Goal: Transaction & Acquisition: Purchase product/service

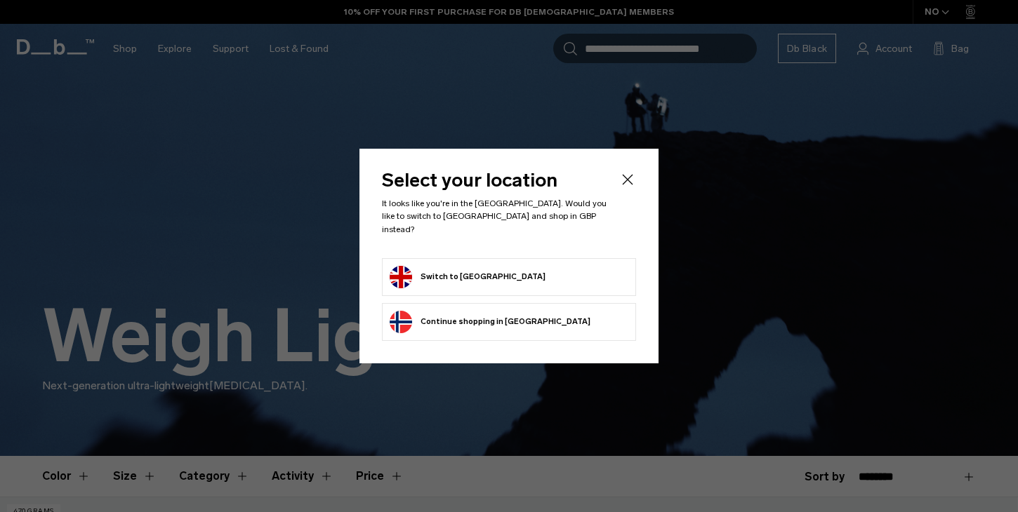
click at [432, 267] on button "Switch to [GEOGRAPHIC_DATA]" at bounding box center [468, 277] width 156 height 22
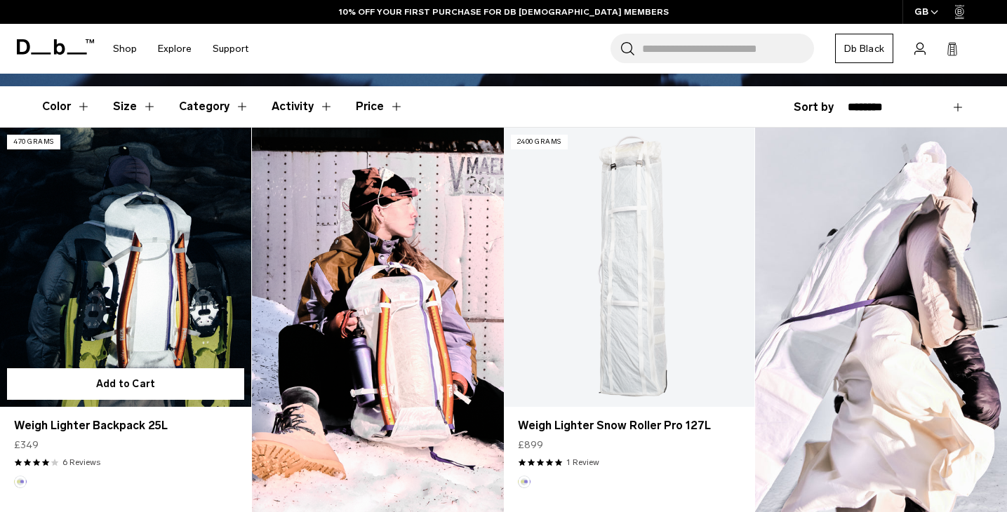
scroll to position [366, 0]
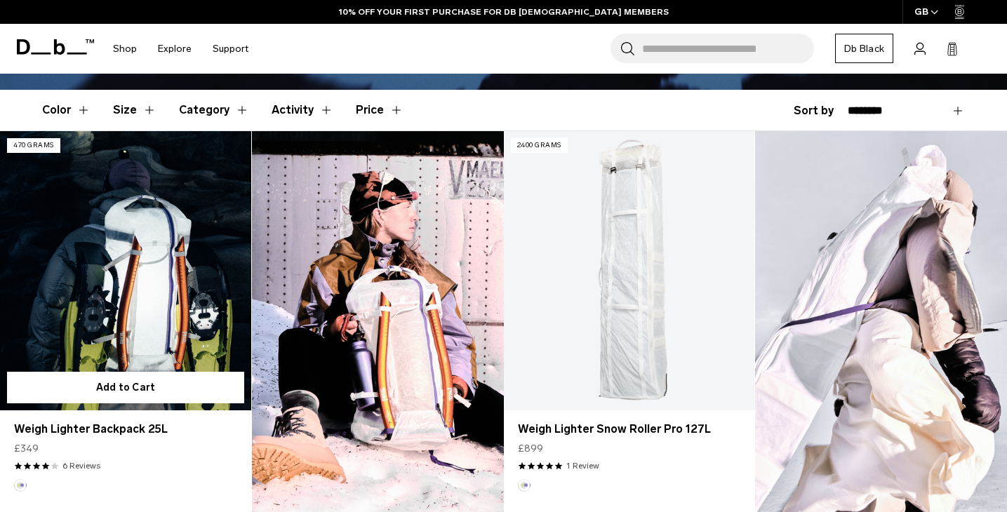
click at [89, 291] on link "Weigh Lighter Backpack 25L" at bounding box center [125, 270] width 251 height 279
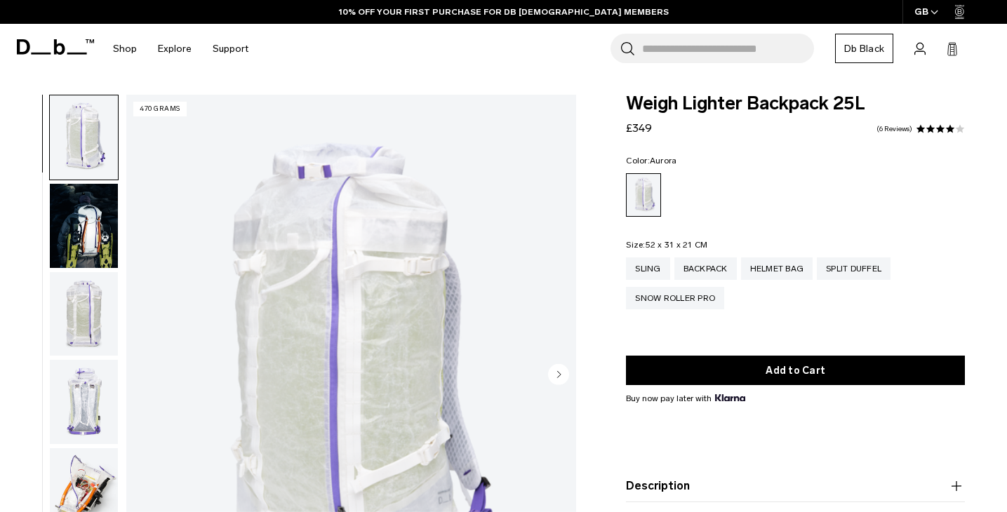
click at [563, 371] on circle "Next slide" at bounding box center [558, 374] width 21 height 21
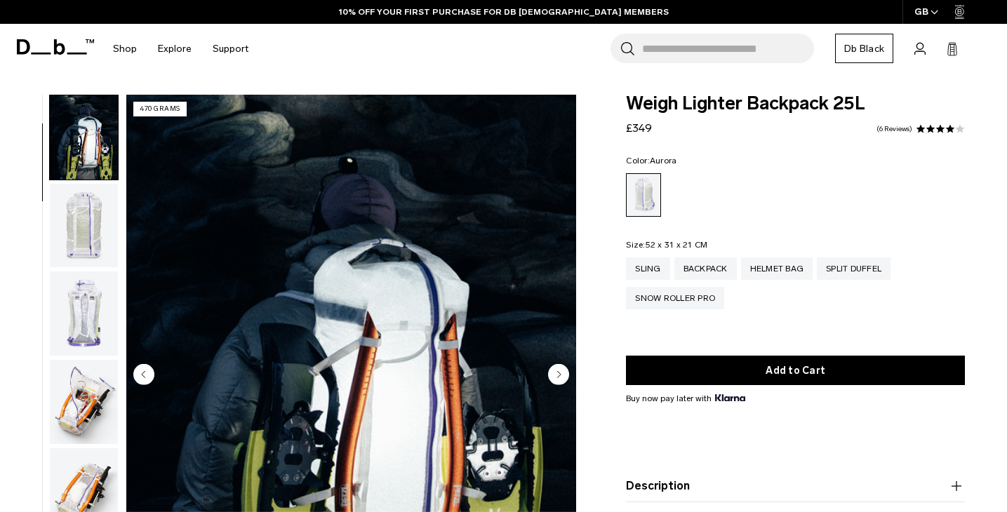
click at [563, 371] on circle "Next slide" at bounding box center [558, 374] width 21 height 21
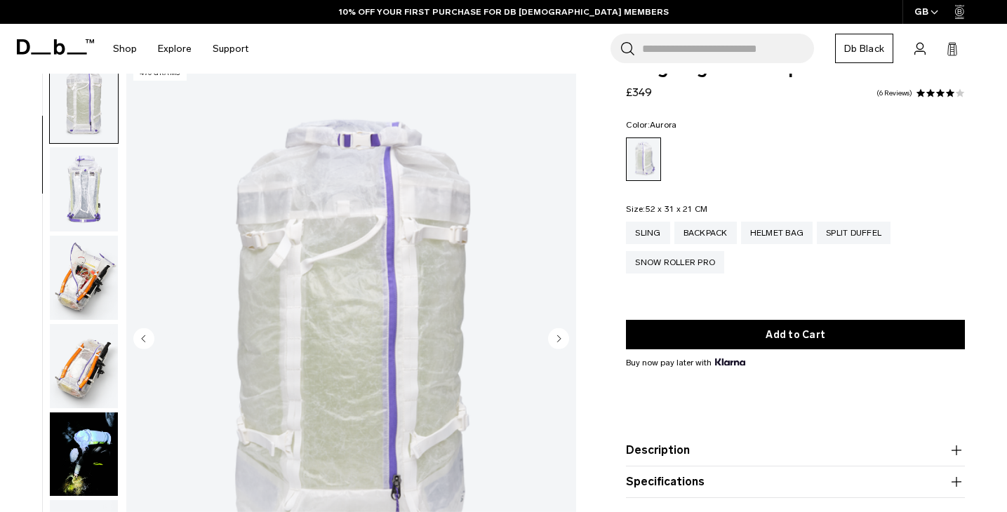
scroll to position [60, 0]
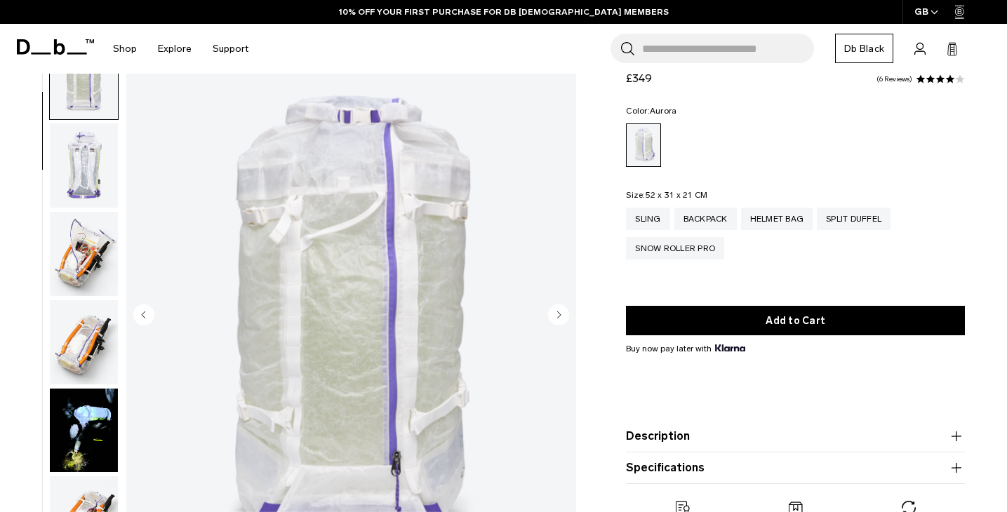
click at [553, 324] on icon "Next slide" at bounding box center [558, 314] width 21 height 21
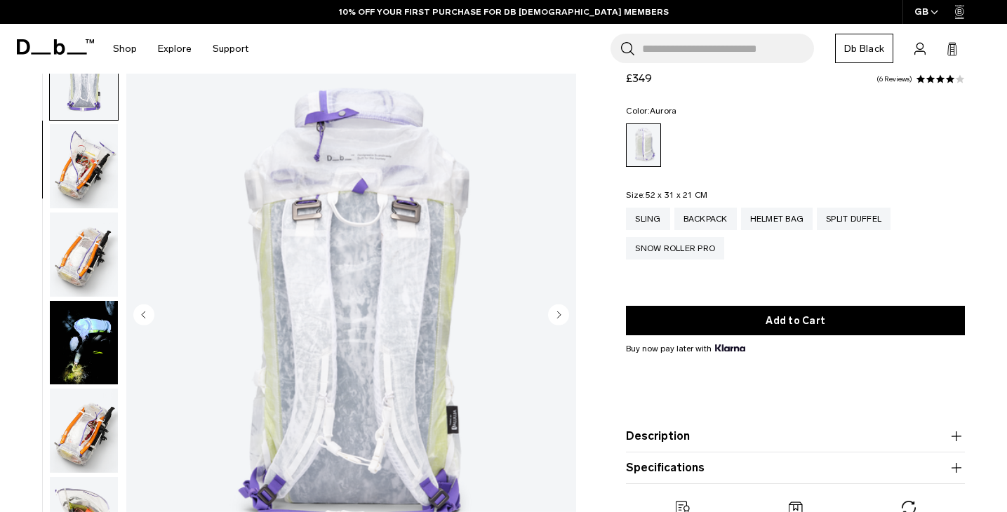
click at [553, 324] on icon "Next slide" at bounding box center [558, 314] width 21 height 21
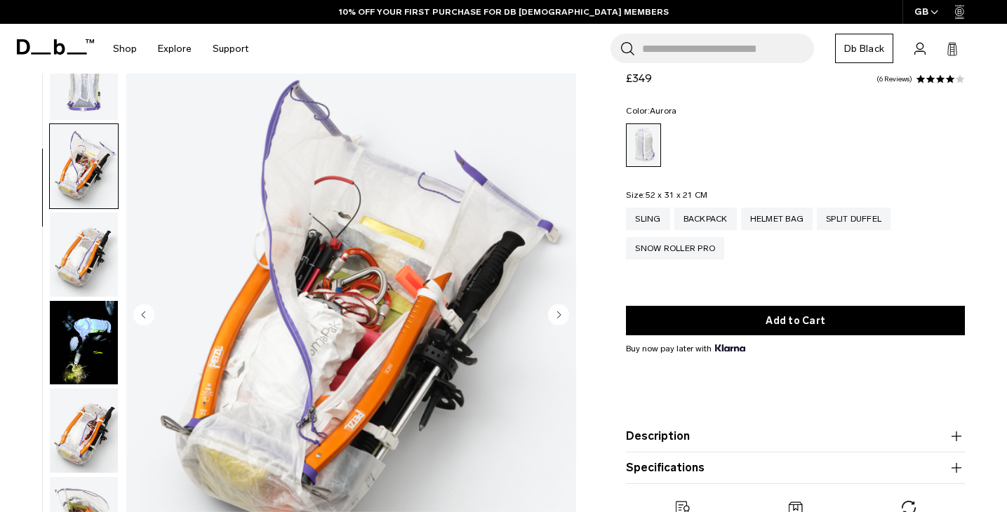
scroll to position [353, 0]
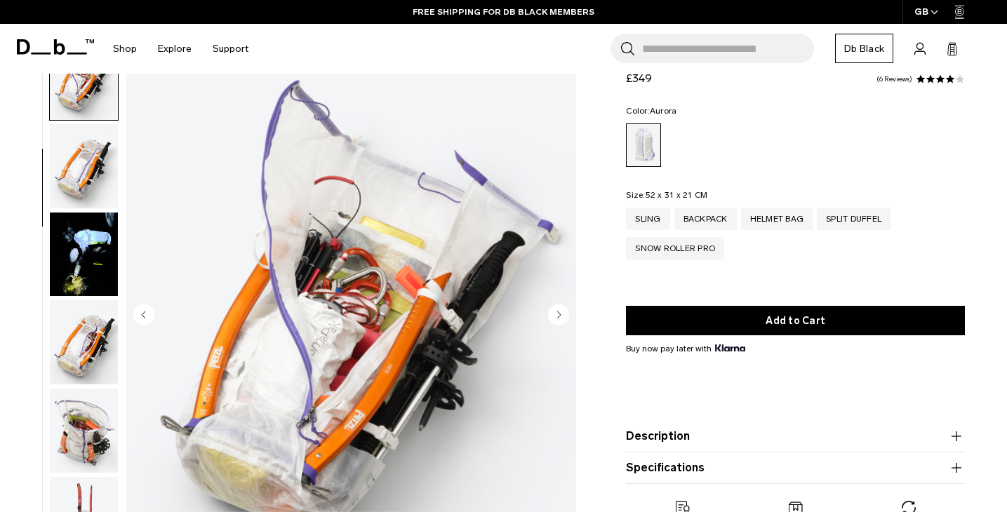
click at [553, 324] on icon "Next slide" at bounding box center [558, 314] width 21 height 21
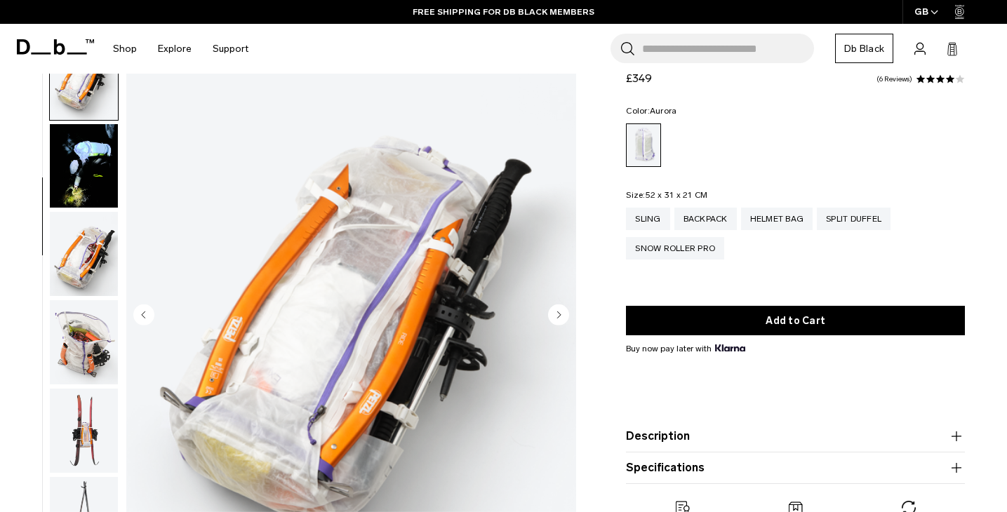
click at [553, 324] on icon "Next slide" at bounding box center [558, 314] width 21 height 21
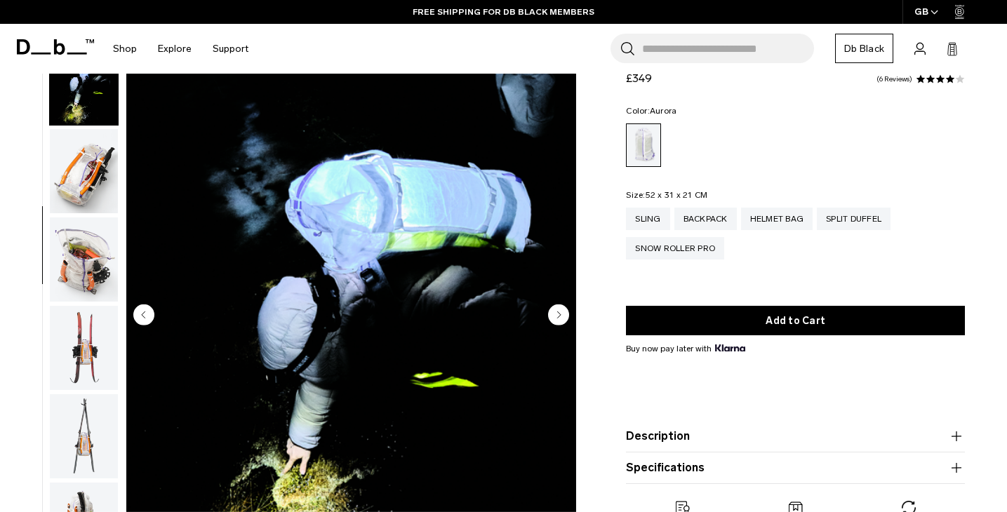
scroll to position [530, 0]
